Goal: Task Accomplishment & Management: Use online tool/utility

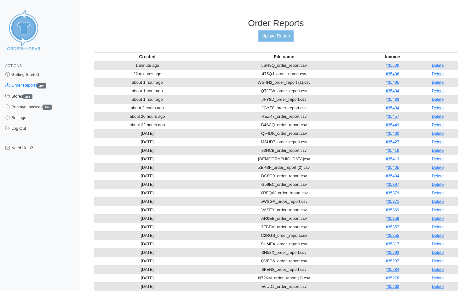
click at [283, 34] on link "Upload Report" at bounding box center [276, 36] width 34 height 10
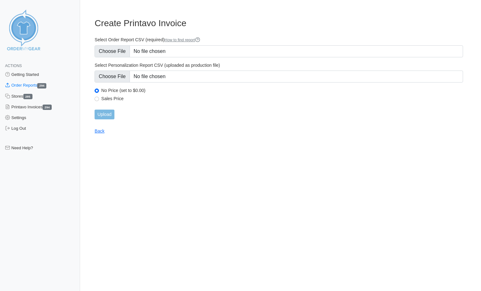
type input "C:\fakepath\D27ED_order_report.csv"
click at [108, 116] on input "Upload" at bounding box center [105, 115] width 20 height 10
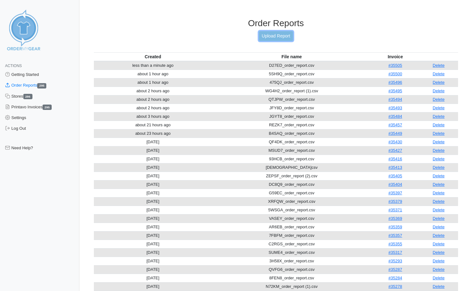
click at [265, 36] on link "Upload Report" at bounding box center [276, 36] width 34 height 10
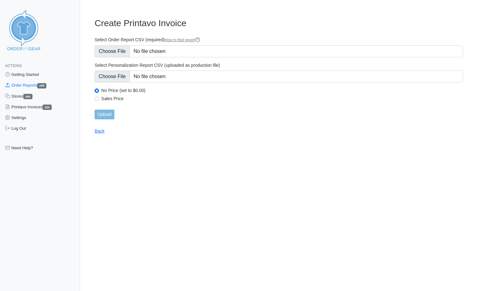
type input "C:\fakepath\AD6GB_order_report (1).csv"
click at [108, 116] on input "Upload" at bounding box center [105, 115] width 20 height 10
